Goal: Find specific page/section: Find specific page/section

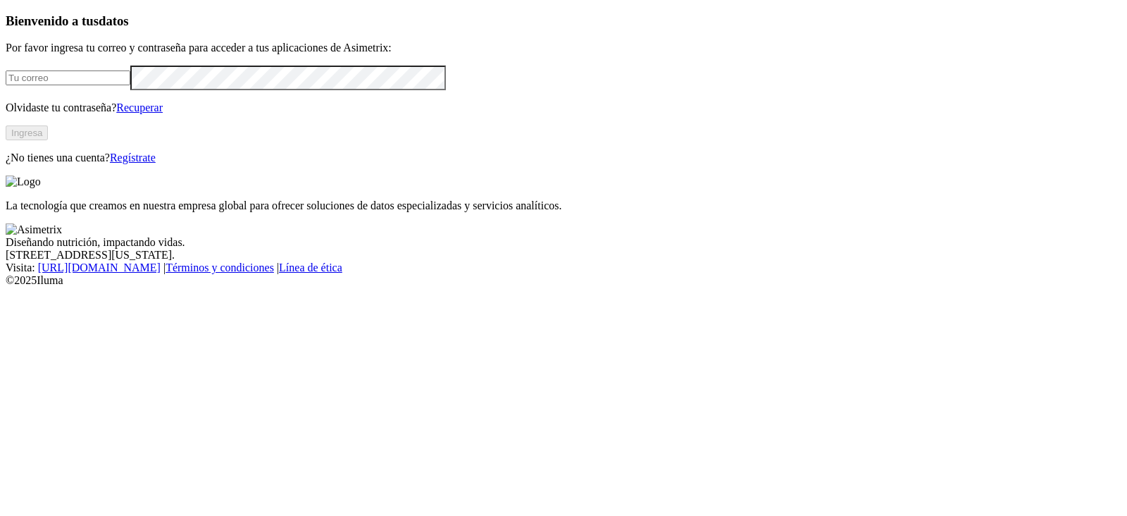
type input "jhoan.vargas@contegral.co"
click at [48, 140] on button "Ingresa" at bounding box center [27, 132] width 42 height 15
